Goal: Task Accomplishment & Management: Manage account settings

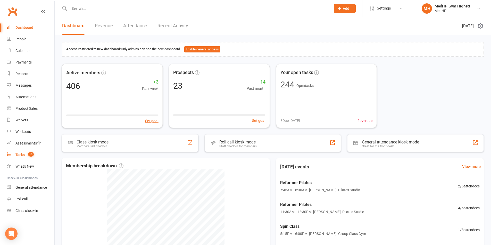
click at [34, 154] on link "Tasks 10" at bounding box center [31, 155] width 48 height 12
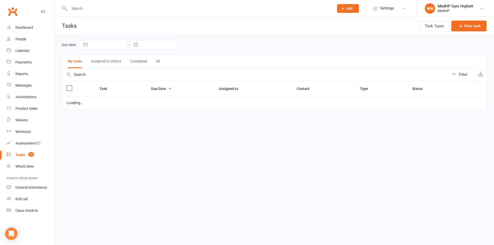
select select "started"
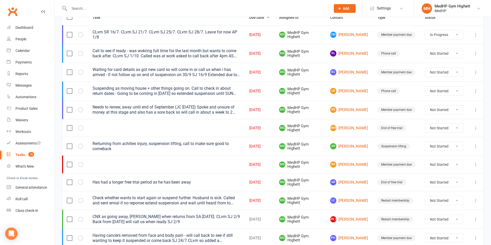
scroll to position [77, 0]
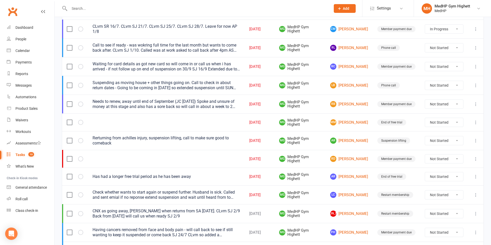
click at [434, 177] on select "Not Started In Progress Waiting Complete" at bounding box center [444, 177] width 38 height 9
click at [425, 173] on select "Not Started In Progress Waiting Complete" at bounding box center [444, 177] width 38 height 9
select select "unstarted"
select select "started"
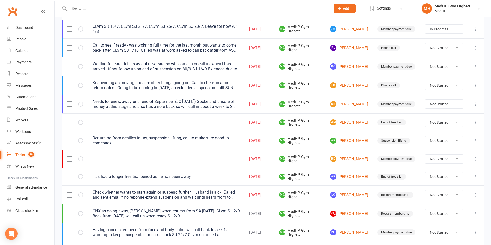
select select "started"
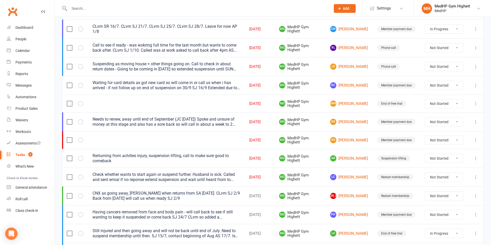
click at [446, 103] on select "Not Started In Progress Waiting Complete" at bounding box center [444, 103] width 38 height 9
click at [425, 99] on select "Not Started In Progress Waiting Complete" at bounding box center [444, 103] width 38 height 9
select select "unstarted"
select select "started"
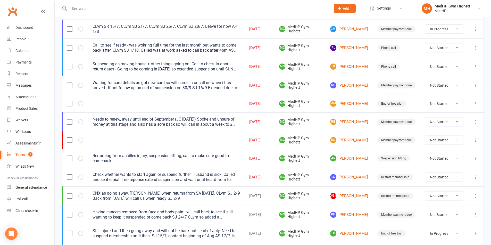
select select "started"
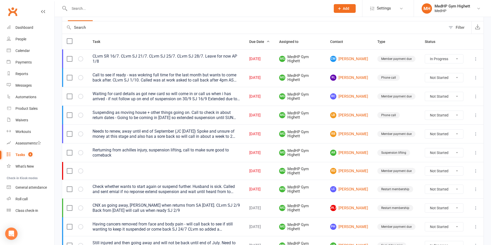
scroll to position [52, 0]
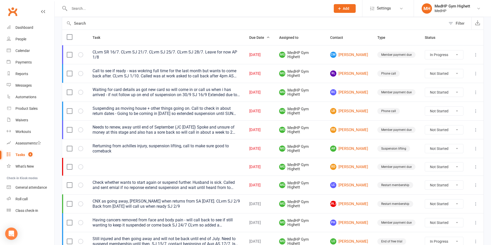
click at [32, 157] on count-badge "8" at bounding box center [29, 155] width 7 height 4
click at [145, 8] on input "text" at bounding box center [197, 8] width 259 height 7
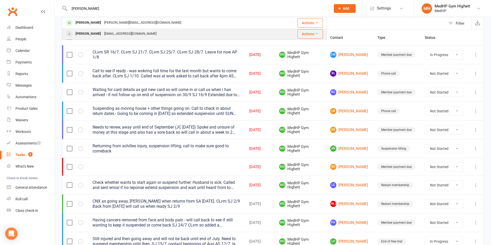
type input "[PERSON_NAME]"
click at [130, 29] on div "[PERSON_NAME] [EMAIL_ADDRESS][DOMAIN_NAME]" at bounding box center [168, 34] width 212 height 11
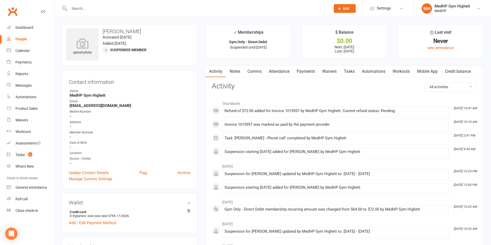
click at [304, 73] on link "Payments" at bounding box center [305, 72] width 25 height 12
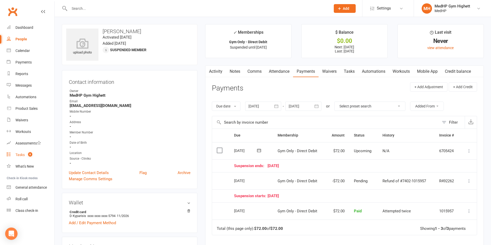
click at [36, 151] on link "Tasks 8" at bounding box center [31, 155] width 48 height 12
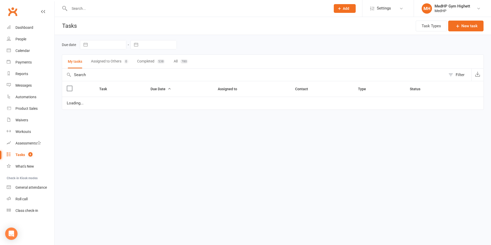
select select "started"
